Goal: Complete application form: Complete application form

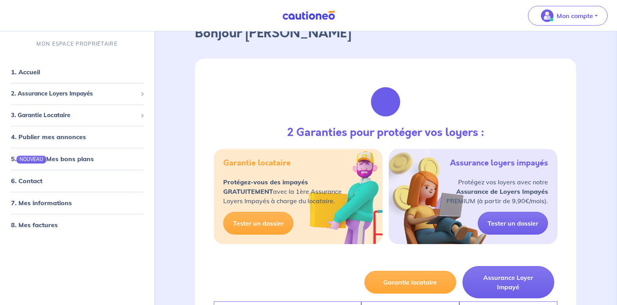
scroll to position [68, 0]
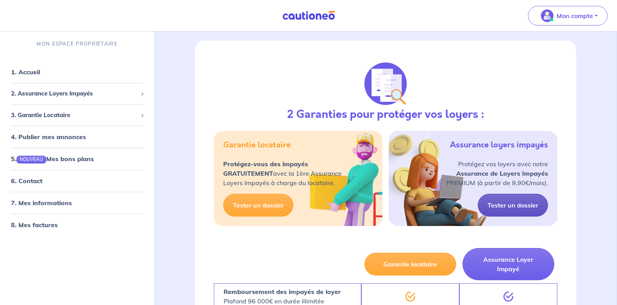
click at [513, 205] on link "Tester un dossier" at bounding box center [513, 205] width 70 height 23
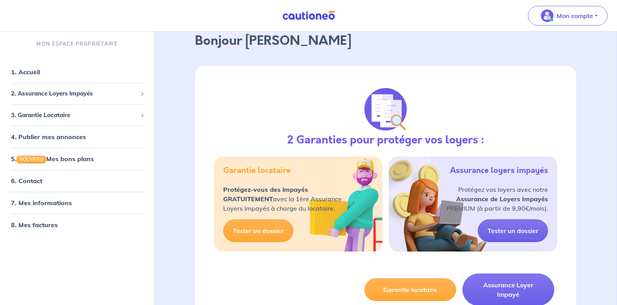
scroll to position [44, 0]
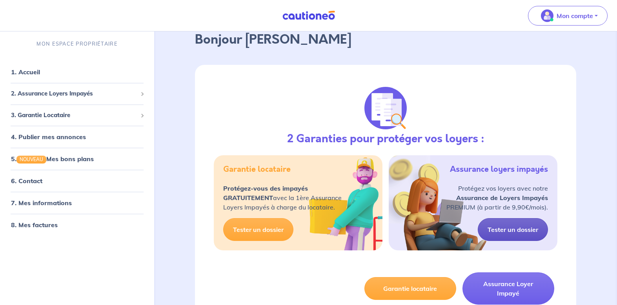
click at [522, 230] on link "Tester un dossier" at bounding box center [513, 229] width 70 height 23
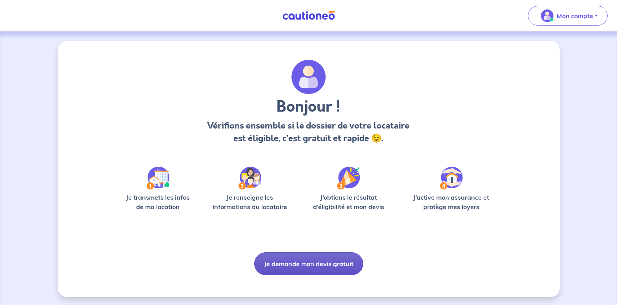
click at [288, 265] on button "Je demande mon devis gratuit" at bounding box center [308, 263] width 109 height 23
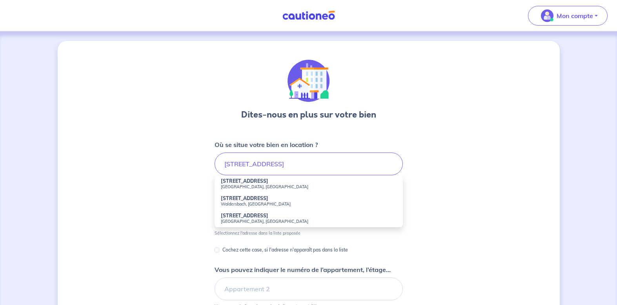
click at [246, 188] on small "[GEOGRAPHIC_DATA], [GEOGRAPHIC_DATA]" at bounding box center [309, 186] width 176 height 5
type input "[STREET_ADDRESS]"
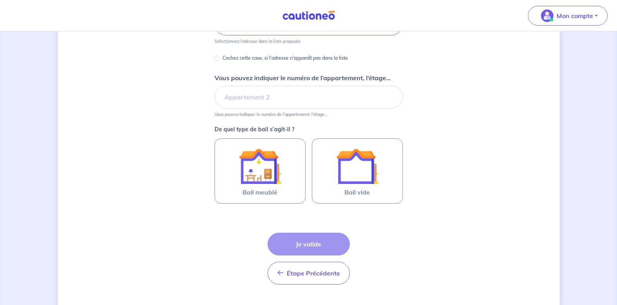
scroll to position [152, 0]
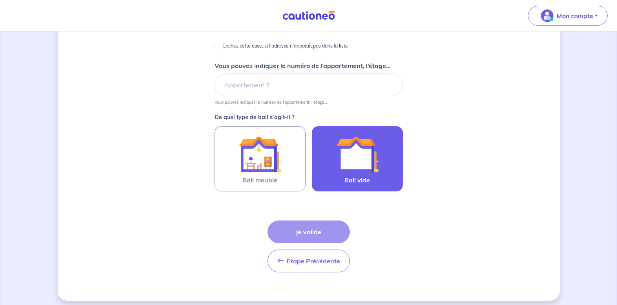
click at [340, 163] on img at bounding box center [357, 154] width 42 height 42
click at [0, 0] on input "Bail vide" at bounding box center [0, 0] width 0 height 0
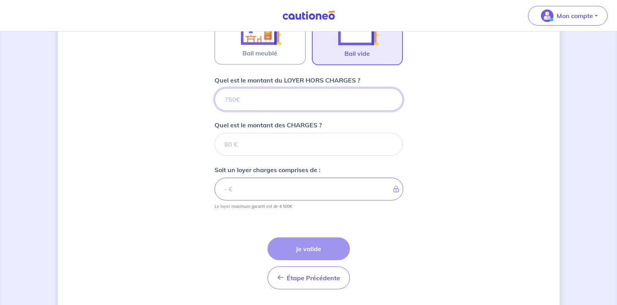
scroll to position [301, 0]
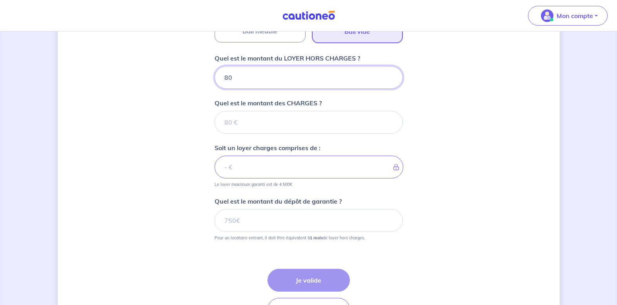
type input "800"
click at [261, 126] on input "Quel est le montant des CHARGES ?" at bounding box center [309, 122] width 188 height 23
type input "15"
type input "801"
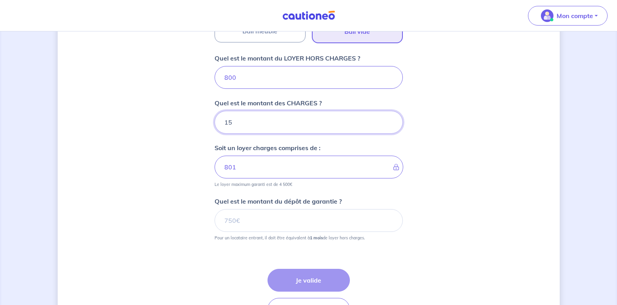
type input "150"
type input "950"
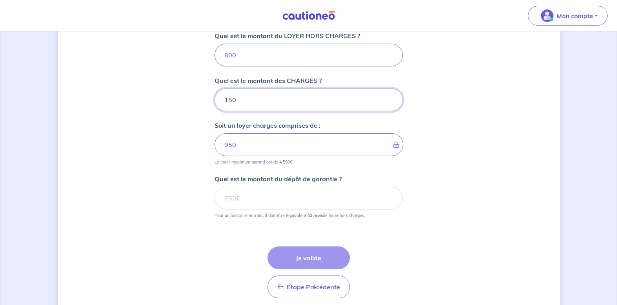
scroll to position [324, 0]
type input "150"
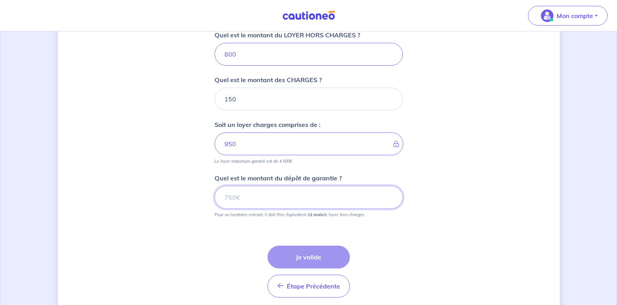
click at [241, 194] on input "Quel est le montant du dépôt de garantie ?" at bounding box center [309, 197] width 188 height 23
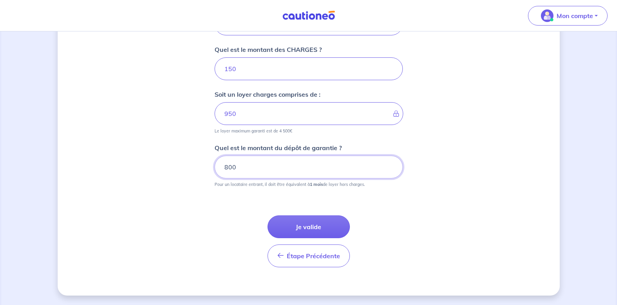
scroll to position [354, 0]
type input "800"
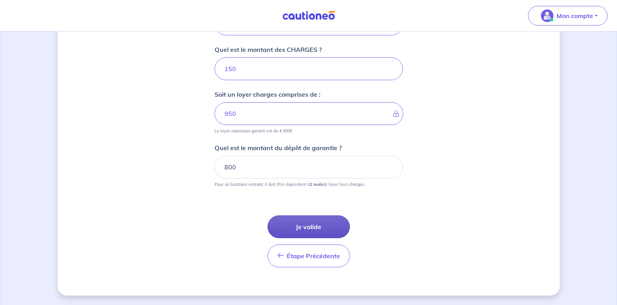
click at [304, 224] on button "Je valide" at bounding box center [309, 226] width 82 height 23
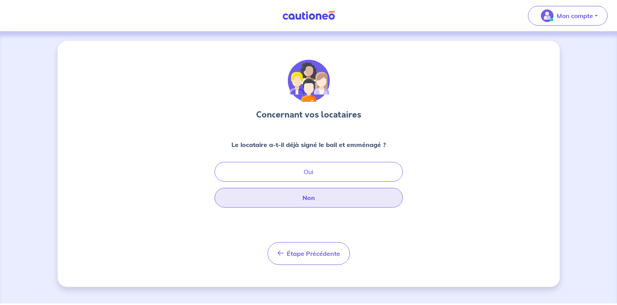
click at [301, 195] on button "Non" at bounding box center [309, 198] width 188 height 20
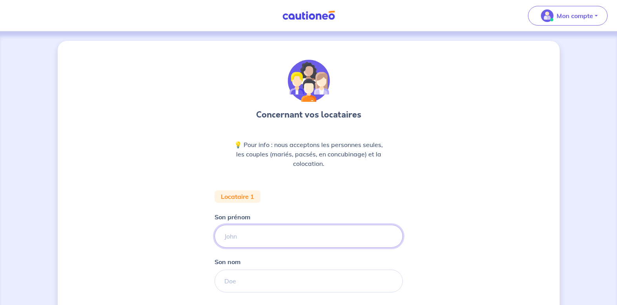
click at [252, 232] on input "Son prénom" at bounding box center [309, 236] width 188 height 23
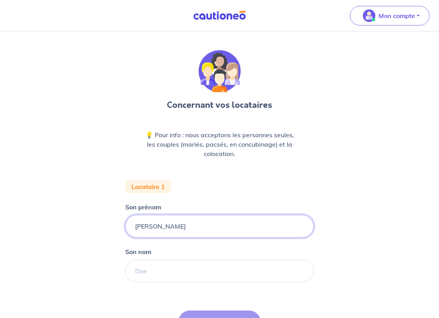
type input "[PERSON_NAME]"
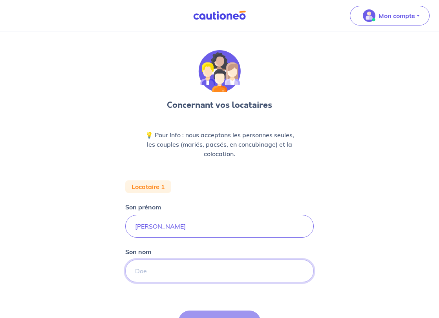
click at [179, 265] on input "Son nom" at bounding box center [219, 271] width 188 height 23
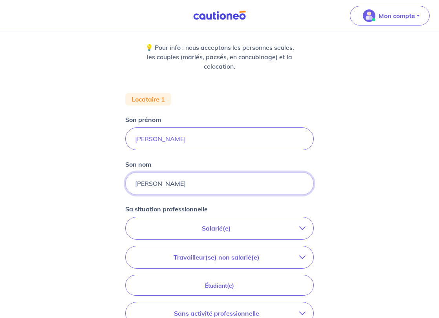
scroll to position [113, 0]
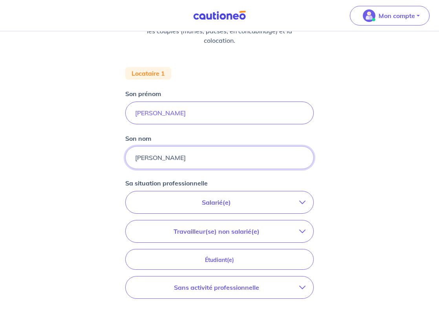
type input "[PERSON_NAME]"
click at [236, 207] on button "Salarié(e)" at bounding box center [220, 203] width 188 height 22
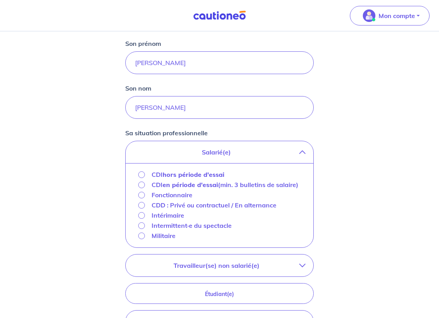
scroll to position [168, 0]
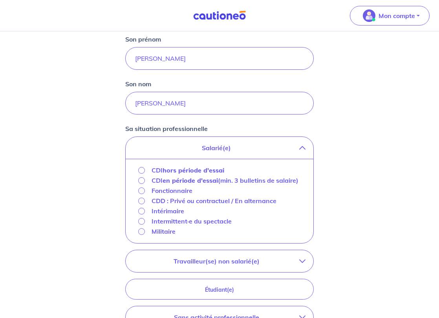
click at [140, 172] on input "CDI hors période d'essai" at bounding box center [141, 170] width 7 height 7
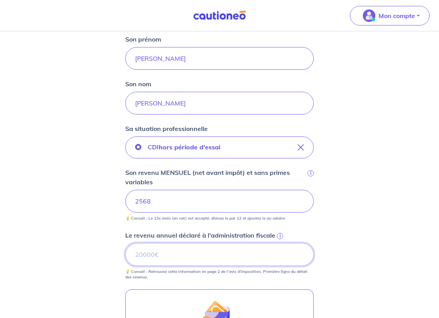
click at [173, 257] on input "Le revenu annuel déclaré à l'administration fiscale i" at bounding box center [219, 254] width 188 height 23
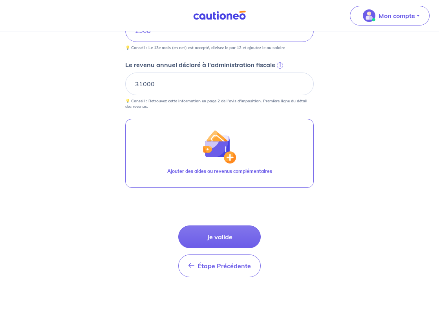
scroll to position [339, 0]
drag, startPoint x: 162, startPoint y: 84, endPoint x: 110, endPoint y: 83, distance: 52.2
click at [110, 83] on div "Concernant vos locataires 💡 Pour info : nous acceptons les personnes seules, le…" at bounding box center [219, 6] width 439 height 626
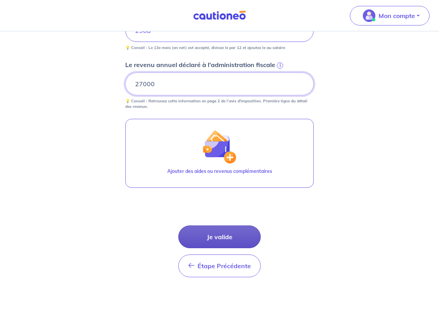
type input "27000"
click at [225, 237] on button "Je valide" at bounding box center [219, 237] width 82 height 23
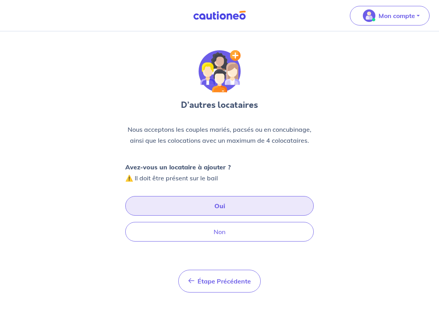
click at [226, 208] on button "Oui" at bounding box center [219, 206] width 188 height 20
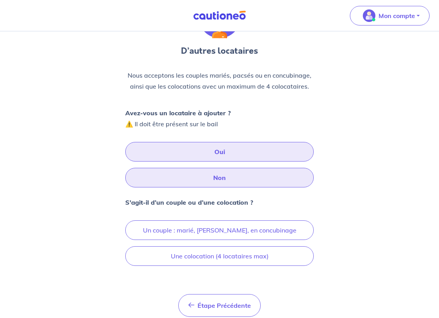
scroll to position [59, 0]
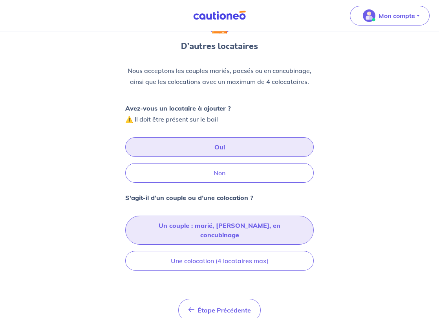
click at [205, 229] on button "Un couple : marié, [PERSON_NAME], en concubinage" at bounding box center [219, 230] width 188 height 29
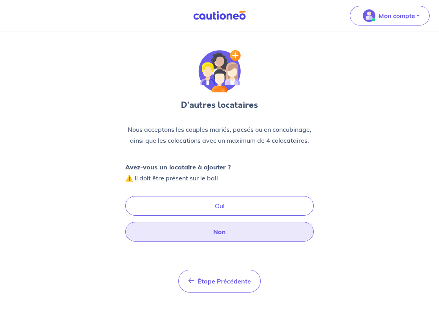
click at [219, 233] on button "Non" at bounding box center [219, 232] width 188 height 20
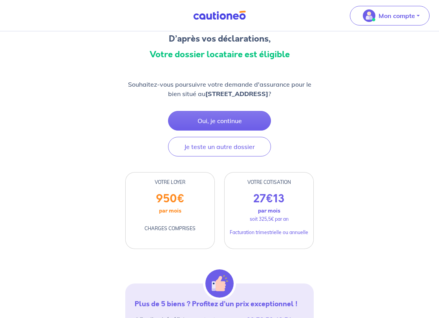
scroll to position [16, 0]
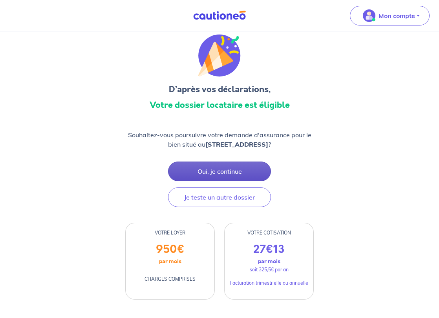
click at [222, 170] on button "Oui, je continue" at bounding box center [219, 172] width 103 height 20
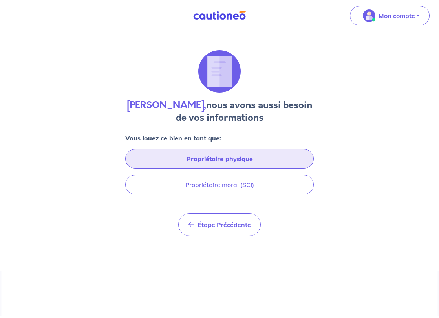
click at [232, 161] on button "Propriétaire physique" at bounding box center [219, 159] width 188 height 20
